Goal: Task Accomplishment & Management: Complete application form

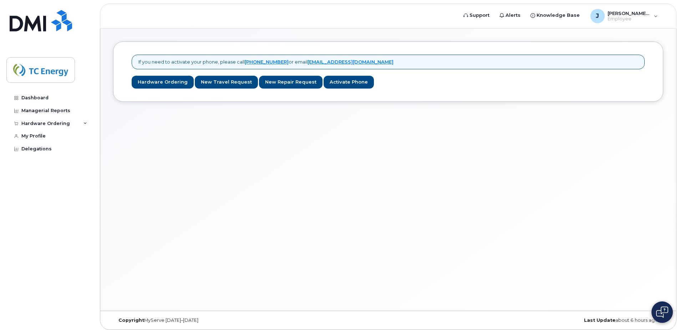
click at [208, 125] on div "If you need to activate your phone, please call [PHONE_NUMBER] or email [EMAIL_…" at bounding box center [388, 170] width 576 height 282
click at [226, 78] on link "New Travel Request" at bounding box center [226, 82] width 63 height 13
click at [50, 108] on div "Managerial Reports" at bounding box center [45, 111] width 49 height 6
click at [82, 123] on div "Hardware Ordering" at bounding box center [49, 123] width 86 height 13
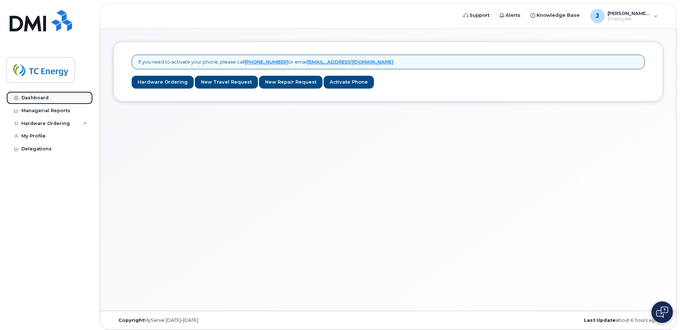
click at [59, 99] on link "Dashboard" at bounding box center [49, 97] width 86 height 13
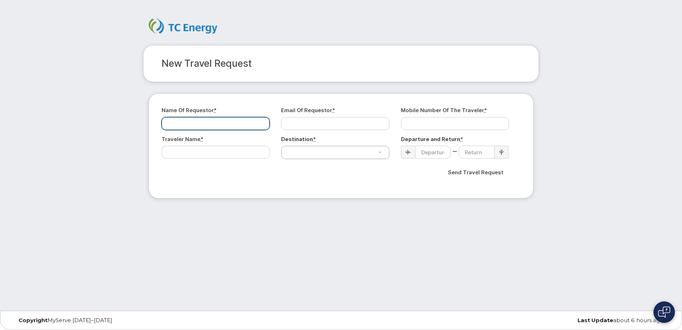
click at [201, 128] on input "Name of Requestor *" at bounding box center [216, 123] width 108 height 13
type input "[PERSON_NAME] Law"
type input "[PERSON_NAME][EMAIL_ADDRESS][DOMAIN_NAME]"
type input "4037145836"
select select "[GEOGRAPHIC_DATA]"
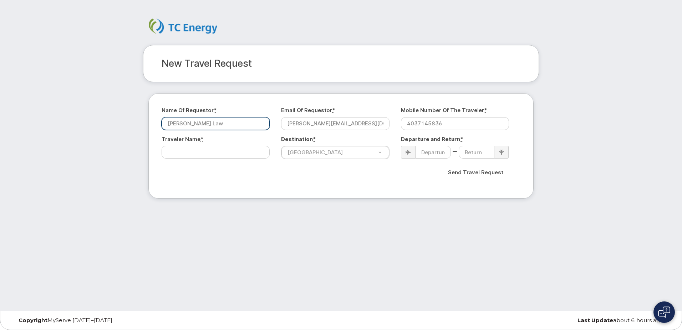
drag, startPoint x: 194, startPoint y: 123, endPoint x: 218, endPoint y: 119, distance: 23.5
click at [218, 119] on input "Jonathan Kok-Kue Law" at bounding box center [216, 123] width 108 height 13
type input "[PERSON_NAME]"
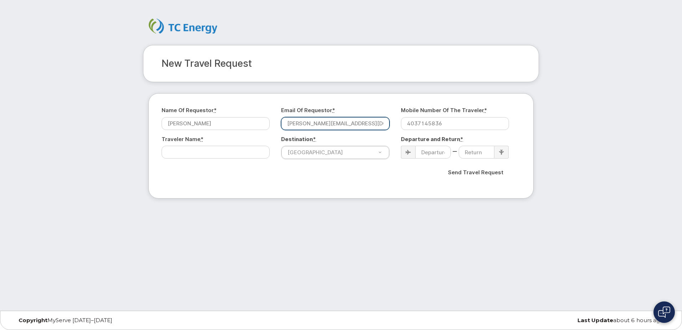
click at [315, 122] on input "jonathan.law87@gmail.com" at bounding box center [335, 123] width 108 height 13
type input "[PERSON_NAME][EMAIL_ADDRESS][DOMAIN_NAME]"
click at [464, 120] on input "4037145836" at bounding box center [455, 123] width 108 height 13
type input "4035421485"
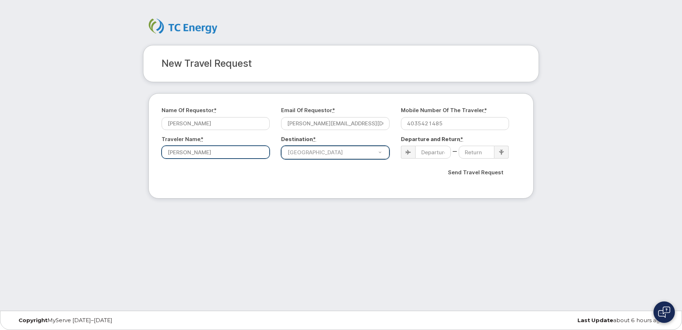
type input "Jonathan Law"
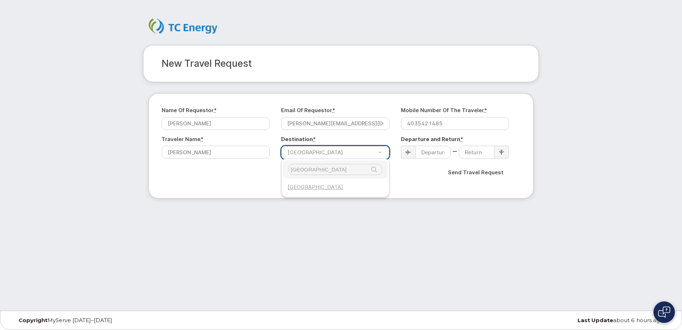
type input "spain"
select select "Spain"
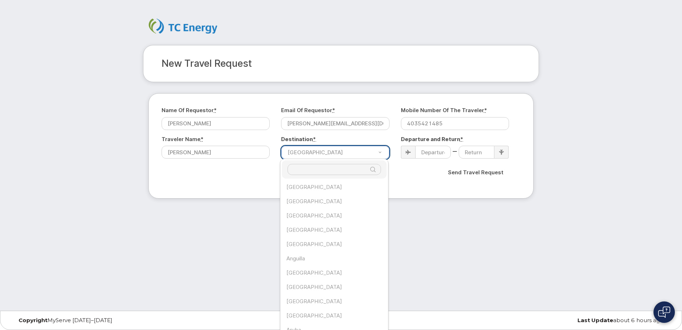
scroll to position [2244, 0]
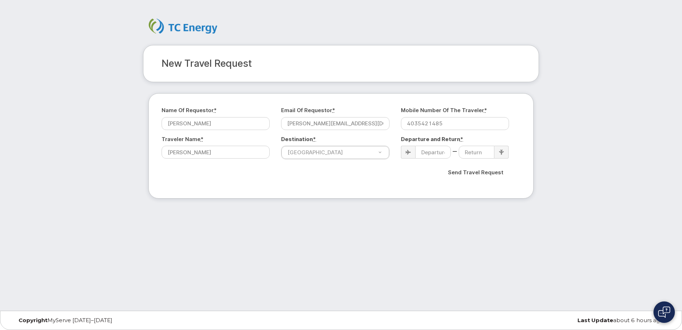
click at [427, 218] on div "New Travel Request Name of Requestor * Jonathan Law Email of Requestor * jonath…" at bounding box center [341, 155] width 682 height 310
click at [418, 154] on input at bounding box center [433, 152] width 36 height 13
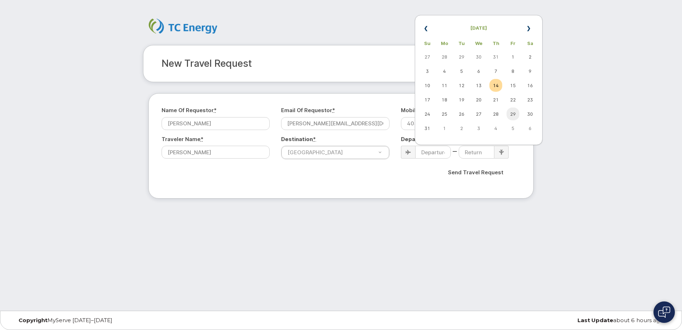
click at [514, 113] on td "29" at bounding box center [513, 113] width 13 height 13
type input "2025-08-29"
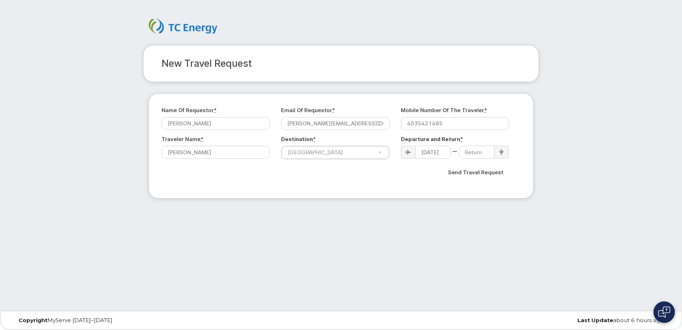
click at [505, 151] on div at bounding box center [501, 152] width 14 height 13
click at [489, 153] on input at bounding box center [477, 152] width 36 height 13
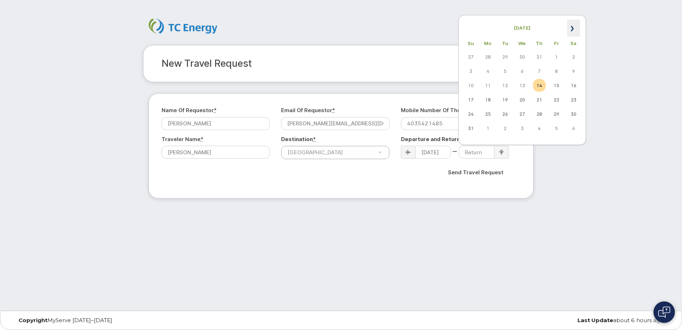
click at [575, 28] on th "»" at bounding box center [573, 28] width 13 height 17
click at [525, 71] on td "10" at bounding box center [522, 71] width 13 height 13
type input "2025-09-10"
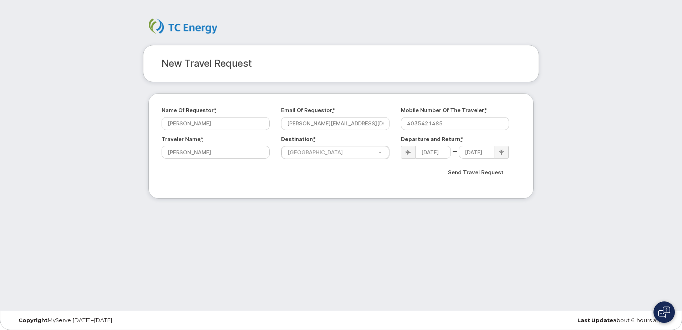
click at [576, 154] on div "New Travel Request Name of Requestor * Jonathan Law Email of Requestor * jonath…" at bounding box center [341, 155] width 682 height 310
click at [487, 175] on input "Send Travel Request" at bounding box center [475, 171] width 67 height 15
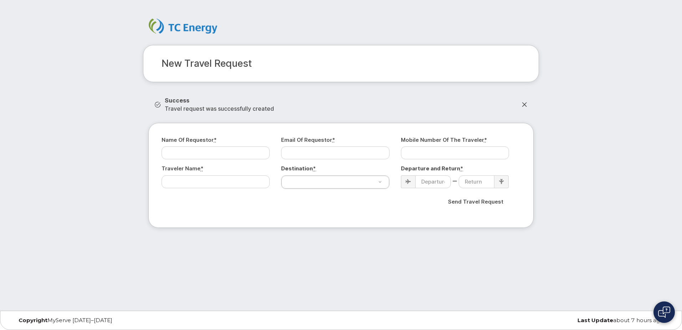
click at [237, 146] on div "Name of Requestor *" at bounding box center [219, 147] width 114 height 23
click at [239, 148] on input "Name of Requestor *" at bounding box center [216, 152] width 108 height 13
type input "Jonathan Law"
type input "[PERSON_NAME][EMAIL_ADDRESS][DOMAIN_NAME]"
type input "4035421485"
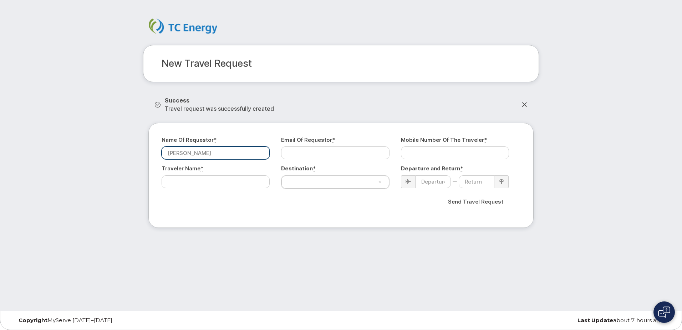
type input "Jonathan Law"
select select "Spain"
type input "2025-08-29"
type input "2025-09-10"
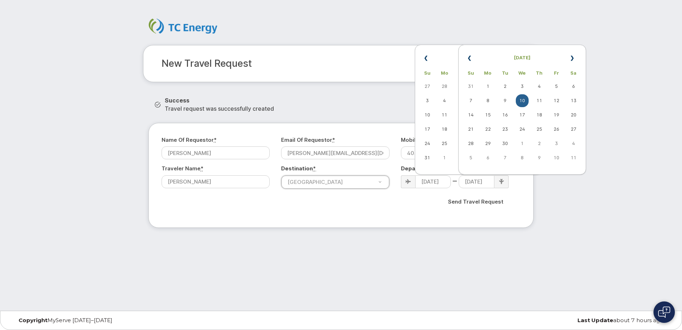
click at [396, 247] on div "New Travel Request Success Travel request was successfully created Name of Requ…" at bounding box center [341, 155] width 682 height 310
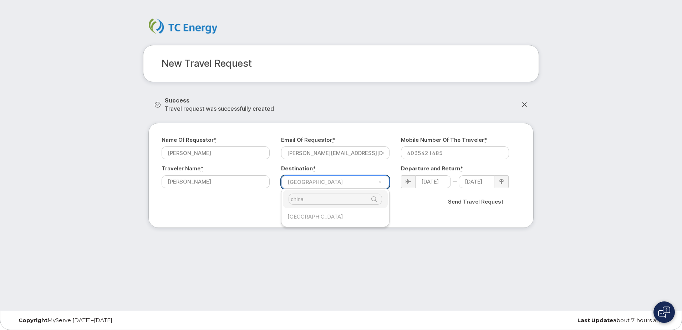
type input "china"
select select "China"
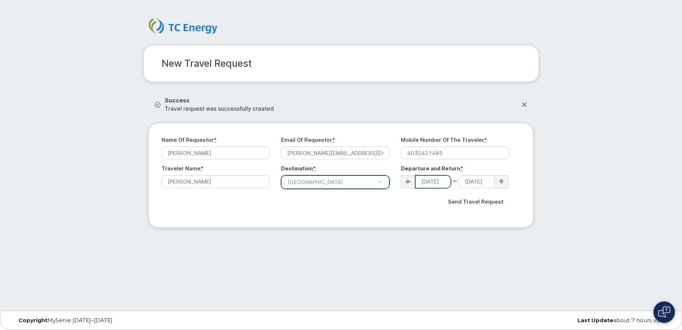
click at [434, 182] on input "2025-08-29" at bounding box center [433, 181] width 36 height 13
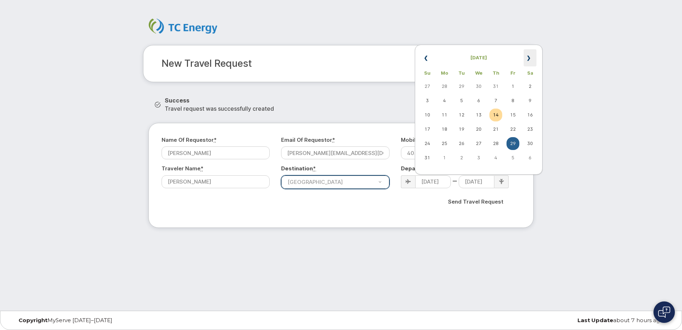
click at [531, 54] on th "»" at bounding box center [530, 57] width 13 height 17
click at [501, 118] on td "16" at bounding box center [495, 114] width 13 height 13
type input "[DATE]"
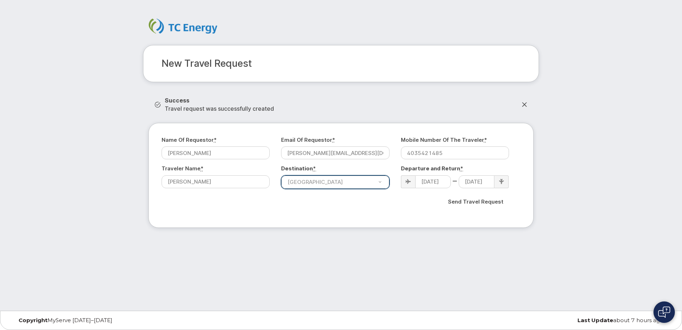
click at [500, 183] on icon at bounding box center [501, 181] width 5 height 5
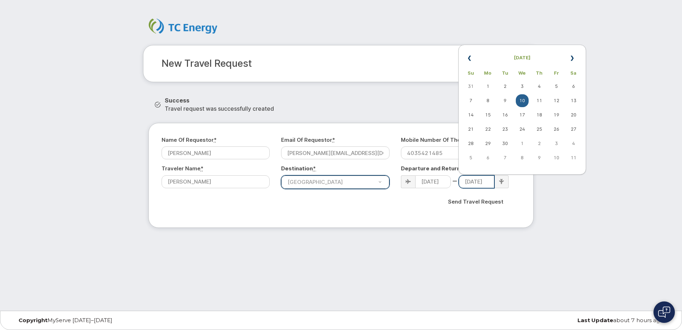
click at [492, 182] on input "2025-09-10" at bounding box center [477, 181] width 36 height 13
click at [571, 61] on th "»" at bounding box center [573, 57] width 13 height 17
click at [553, 142] on td "31" at bounding box center [556, 143] width 13 height 13
type input "2025-10-31"
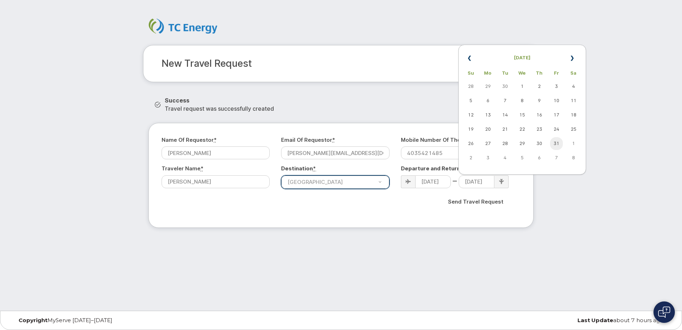
scroll to position [0, 0]
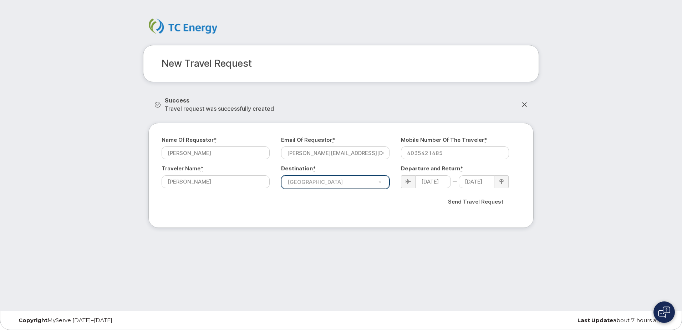
click at [563, 195] on div "New Travel Request Success Travel request was successfully created Name of Requ…" at bounding box center [341, 155] width 682 height 310
click at [490, 203] on input "Send Travel Request" at bounding box center [475, 201] width 67 height 15
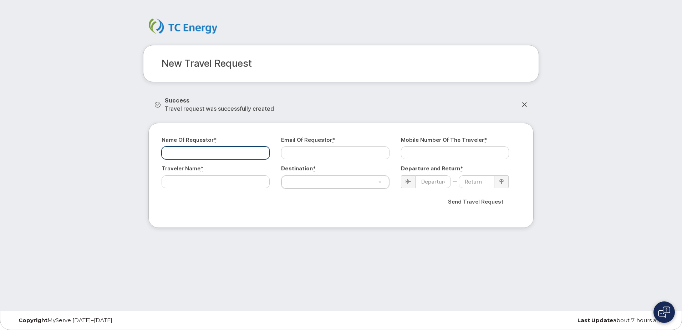
click at [242, 152] on input "Name of Requestor *" at bounding box center [216, 152] width 108 height 13
type input "Jonathan Law"
type input "[PERSON_NAME][EMAIL_ADDRESS][DOMAIN_NAME]"
type input "4035421485"
type input "Jonathan Law"
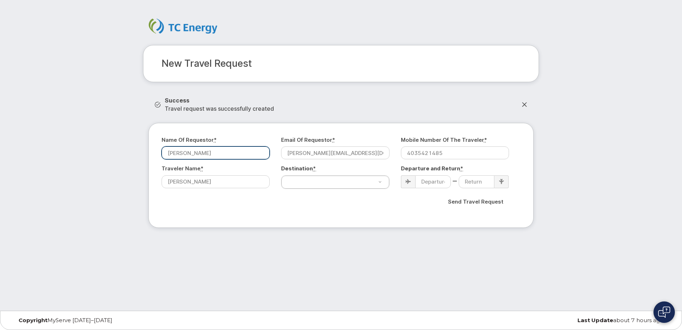
select select "China"
type input "2025-10-16"
type input "2025-10-31"
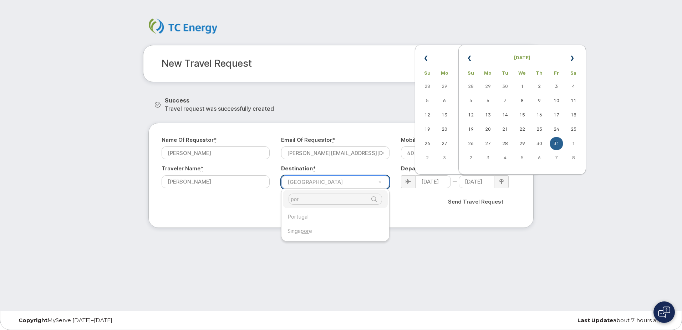
type input "por"
select select "[GEOGRAPHIC_DATA]"
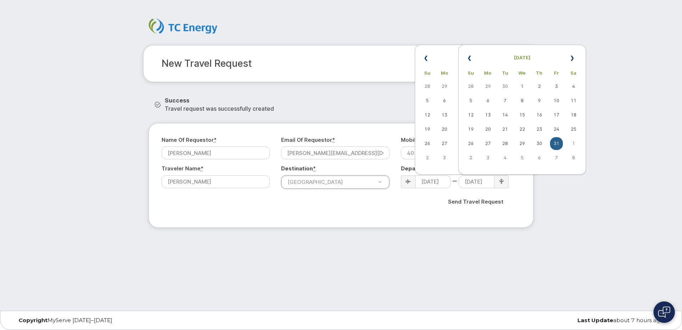
click at [434, 254] on div "New Travel Request Success Travel request was successfully created Name of Requ…" at bounding box center [341, 155] width 682 height 310
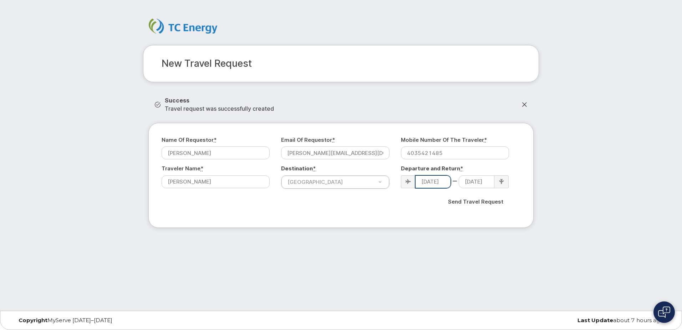
click at [438, 177] on input "[DATE]" at bounding box center [433, 181] width 36 height 13
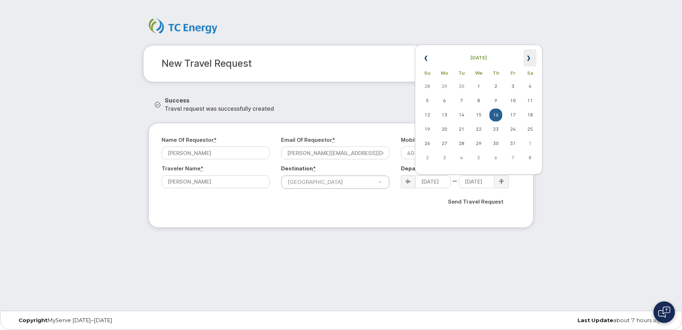
click at [529, 53] on th "»" at bounding box center [530, 57] width 13 height 17
click at [429, 57] on th "«" at bounding box center [427, 57] width 13 height 17
click at [523, 56] on table "« August 2025 » Su Mo Tu We Th Fr Sa 27 28 29 30 31 1 2 3 4 5 6 7 8 9 10 11 12 …" at bounding box center [479, 107] width 124 height 122
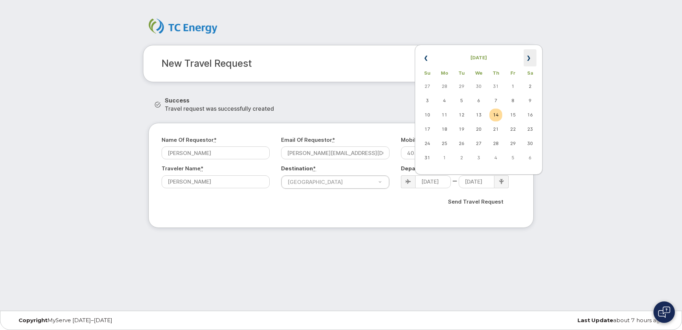
click at [526, 58] on th "»" at bounding box center [530, 57] width 13 height 17
click at [447, 101] on td "8" at bounding box center [444, 100] width 13 height 13
type input "2025-09-08"
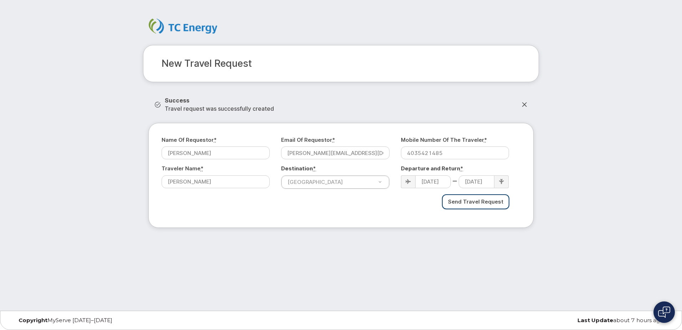
click at [483, 203] on input "Send Travel Request" at bounding box center [475, 201] width 67 height 15
select select "[GEOGRAPHIC_DATA]"
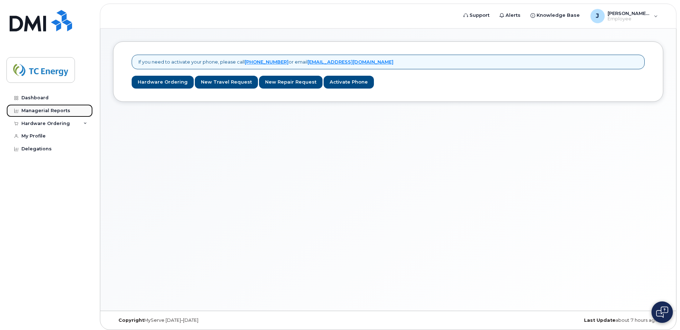
click at [46, 113] on div "Managerial Reports" at bounding box center [45, 111] width 49 height 6
click at [67, 109] on div "Managerial Reports" at bounding box center [45, 111] width 49 height 6
click at [85, 122] on icon at bounding box center [85, 124] width 4 height 4
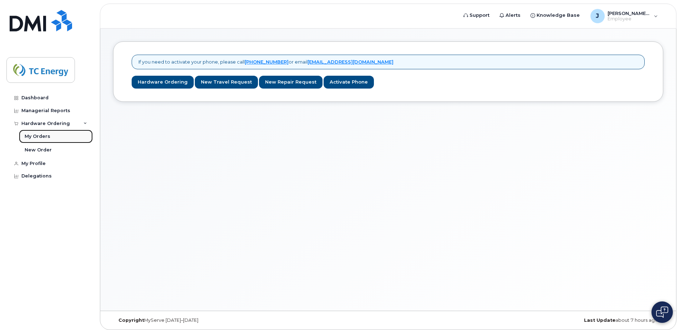
click at [40, 140] on link "My Orders" at bounding box center [56, 136] width 74 height 14
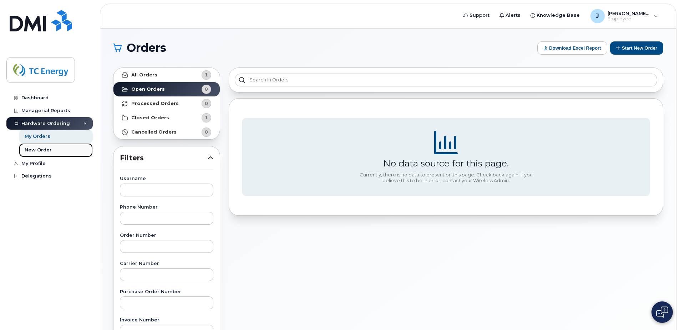
click at [42, 150] on div "New Order" at bounding box center [38, 150] width 27 height 6
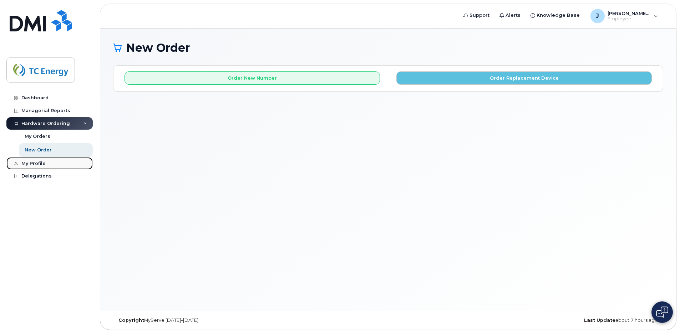
click at [39, 166] on link "My Profile" at bounding box center [49, 163] width 86 height 13
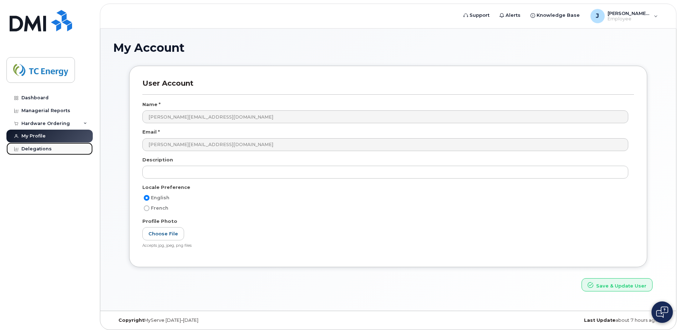
click at [39, 147] on div "Delegations" at bounding box center [36, 149] width 30 height 6
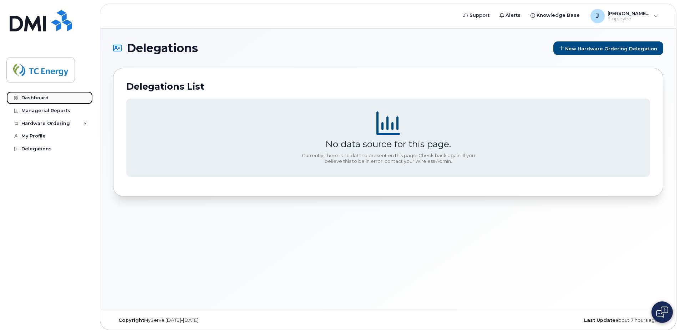
click at [46, 95] on div "Dashboard" at bounding box center [34, 98] width 27 height 6
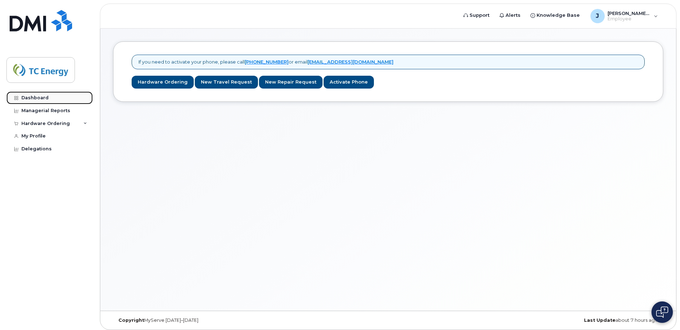
click at [47, 93] on link "Dashboard" at bounding box center [49, 97] width 86 height 13
click at [47, 71] on img at bounding box center [40, 70] width 55 height 21
drag, startPoint x: 456, startPoint y: 123, endPoint x: 428, endPoint y: 121, distance: 27.2
click at [456, 123] on div "If you need to activate your phone, please call 1-877-689-8289 or email helpdes…" at bounding box center [388, 170] width 576 height 282
click at [70, 108] on link "Managerial Reports" at bounding box center [49, 110] width 86 height 13
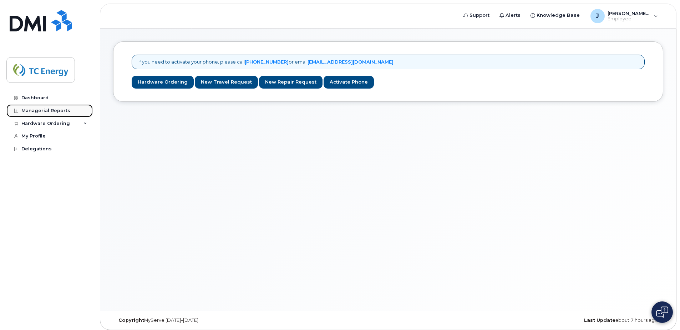
click at [50, 112] on div "Managerial Reports" at bounding box center [45, 111] width 49 height 6
click at [51, 128] on div "Hardware Ordering" at bounding box center [49, 123] width 86 height 13
click at [54, 112] on div "Managerial Reports" at bounding box center [45, 111] width 49 height 6
click at [31, 100] on div "Dashboard" at bounding box center [34, 98] width 27 height 6
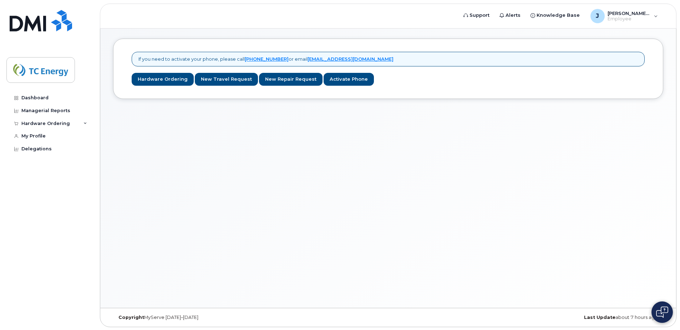
scroll to position [4, 0]
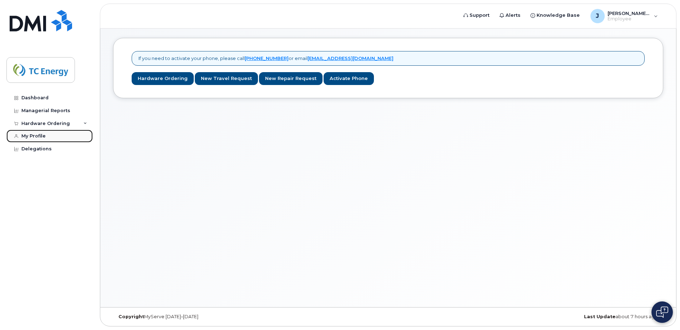
click at [74, 138] on link "My Profile" at bounding box center [49, 135] width 86 height 13
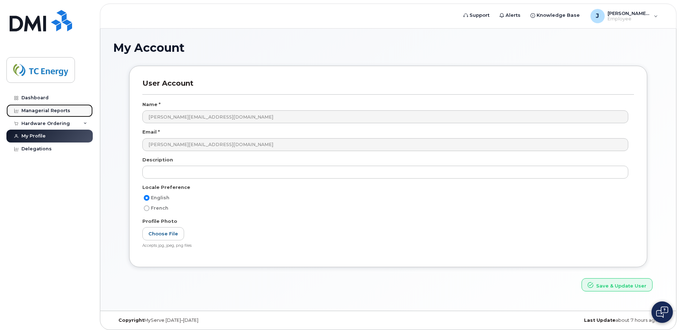
click at [65, 112] on div "Managerial Reports" at bounding box center [45, 111] width 49 height 6
click at [49, 112] on div "Managerial Reports" at bounding box center [45, 111] width 49 height 6
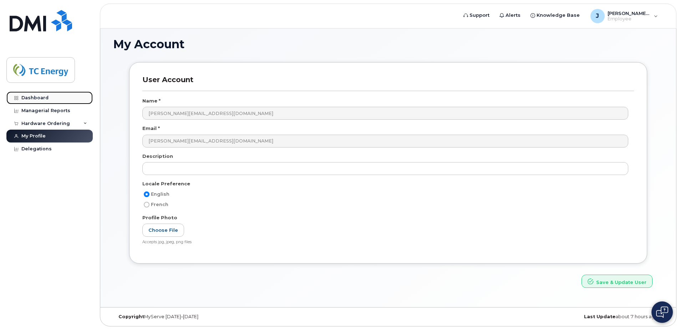
click at [38, 100] on div "Dashboard" at bounding box center [34, 98] width 27 height 6
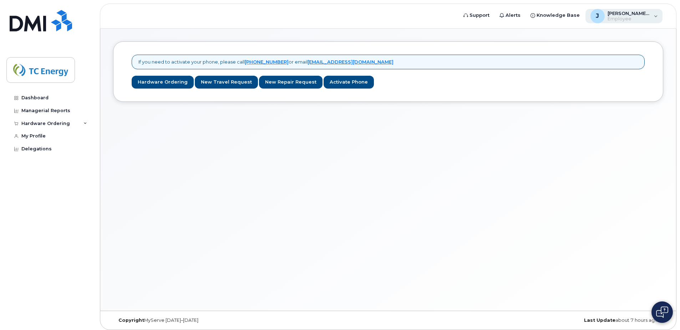
click at [609, 19] on span "Employee" at bounding box center [628, 19] width 43 height 6
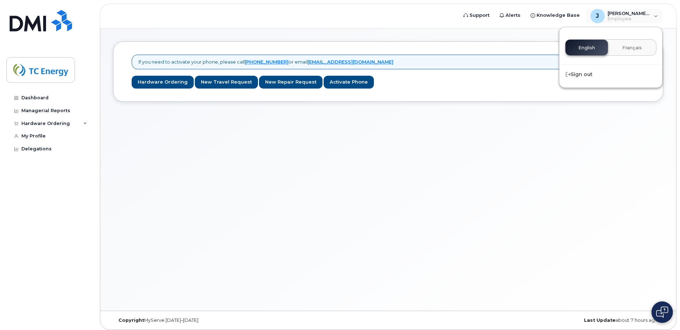
click at [509, 218] on div "If you need to activate your phone, please call 1-877-689-8289 or email helpdes…" at bounding box center [388, 170] width 576 height 282
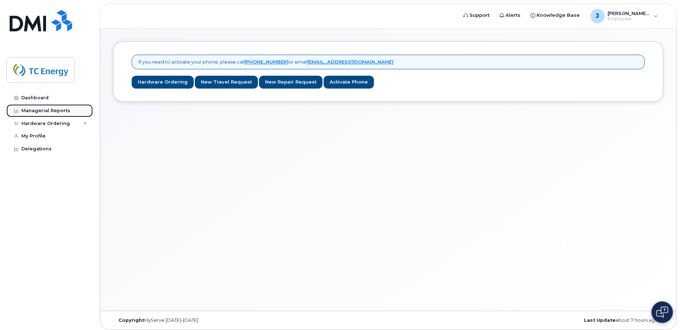
click at [60, 107] on link "Managerial Reports" at bounding box center [49, 110] width 86 height 13
click at [49, 102] on link "Dashboard" at bounding box center [49, 97] width 86 height 13
click at [51, 138] on link "My Profile" at bounding box center [49, 135] width 86 height 13
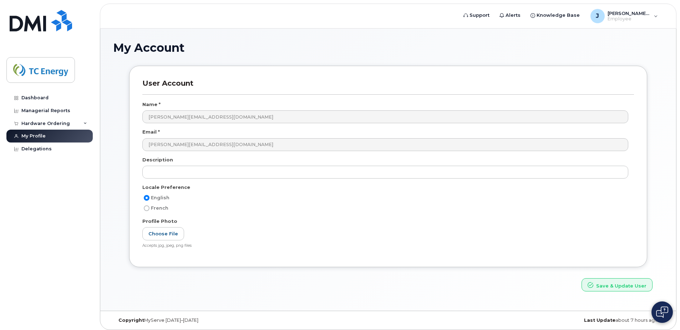
click at [123, 176] on div "User Account Name * [PERSON_NAME][EMAIL_ADDRESS][DOMAIN_NAME] Email * [PERSON_N…" at bounding box center [387, 172] width 539 height 212
